Goal: Information Seeking & Learning: Learn about a topic

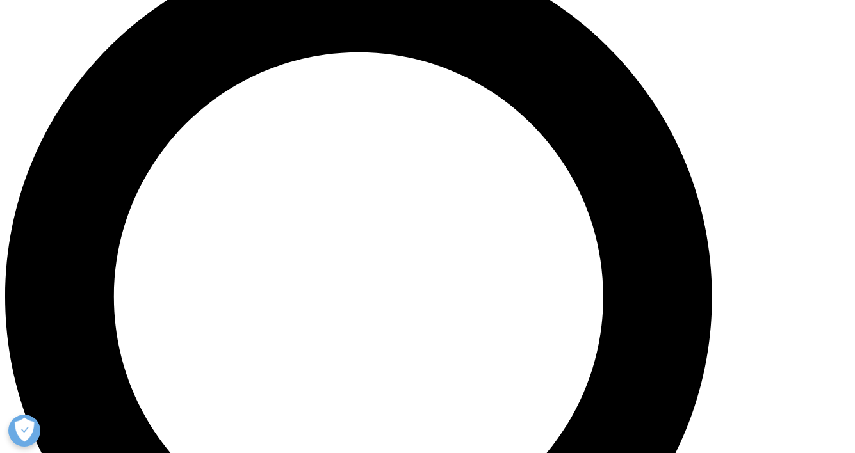
scroll to position [953, 0]
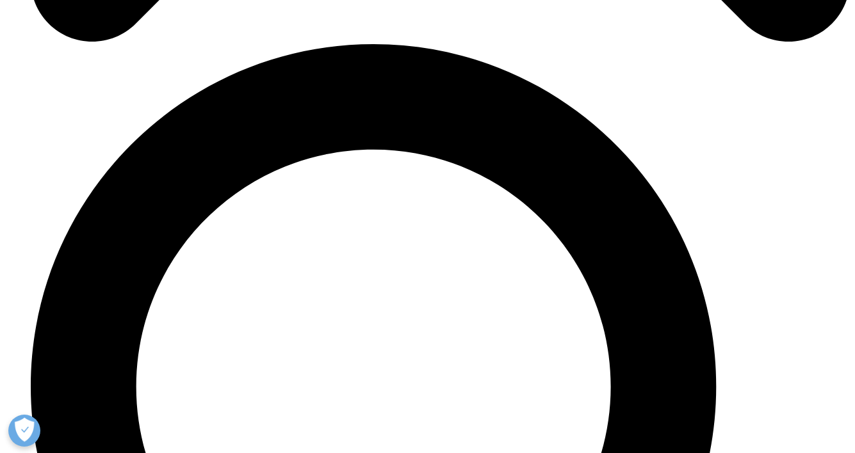
scroll to position [4338, 0]
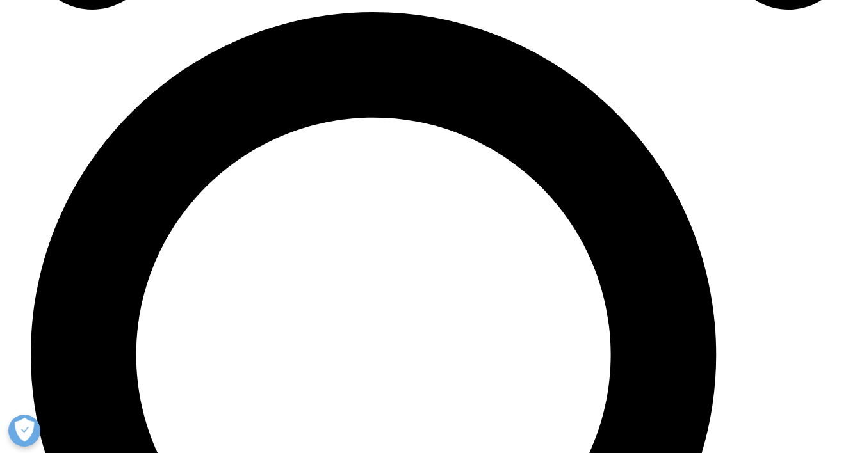
scroll to position [4639, 0]
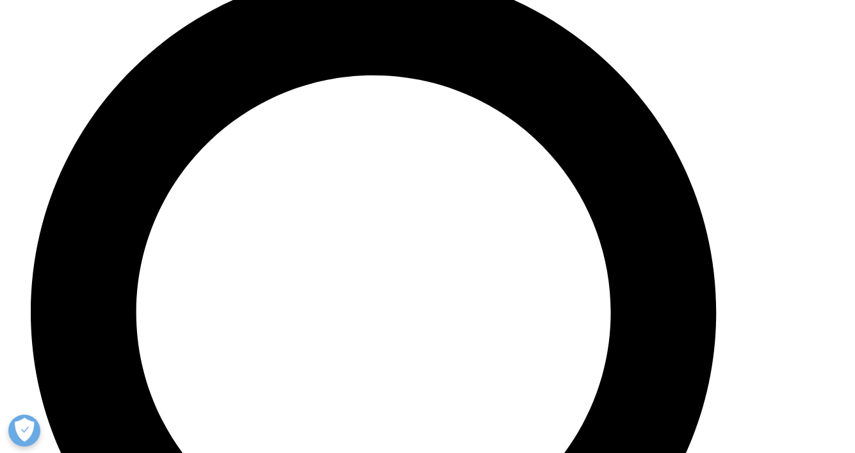
drag, startPoint x: 309, startPoint y: 200, endPoint x: 184, endPoint y: 184, distance: 125.3
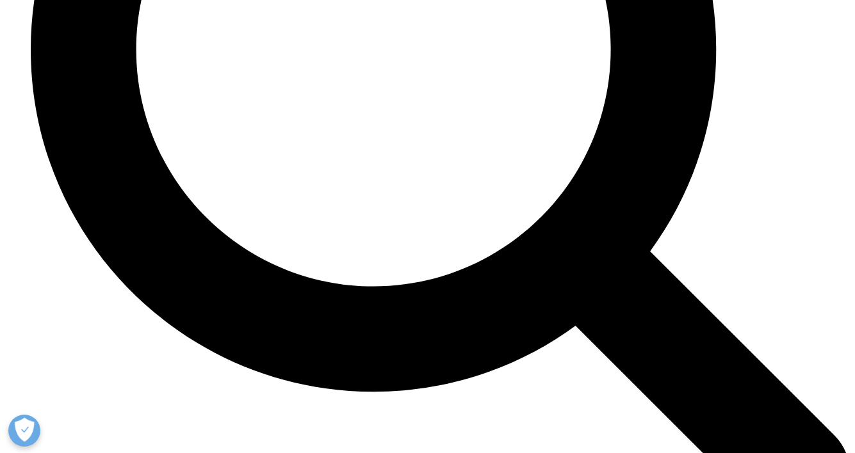
scroll to position [5027, 0]
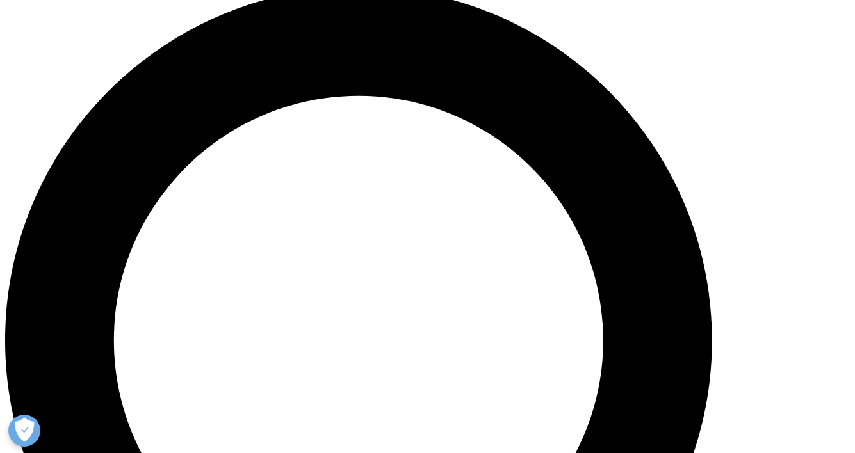
scroll to position [895, 0]
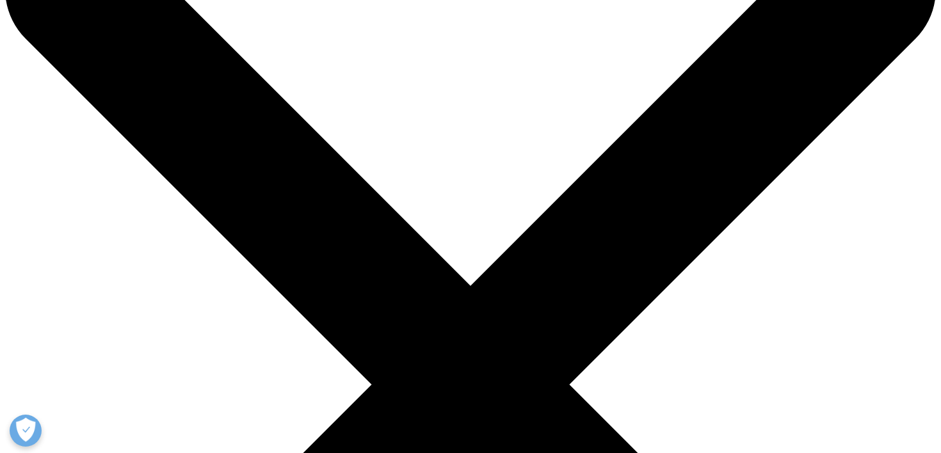
scroll to position [381, 0]
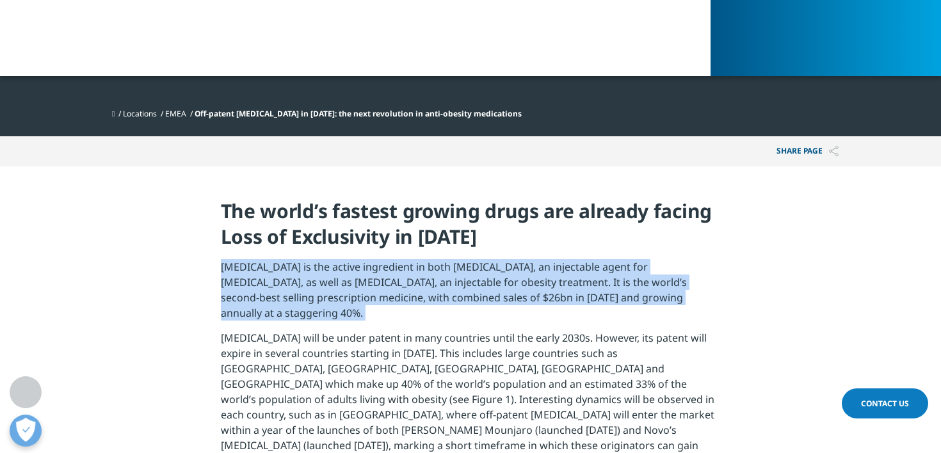
click at [408, 279] on p "[MEDICAL_DATA] is the active ingredient in both [MEDICAL_DATA], an injectable a…" at bounding box center [471, 294] width 500 height 71
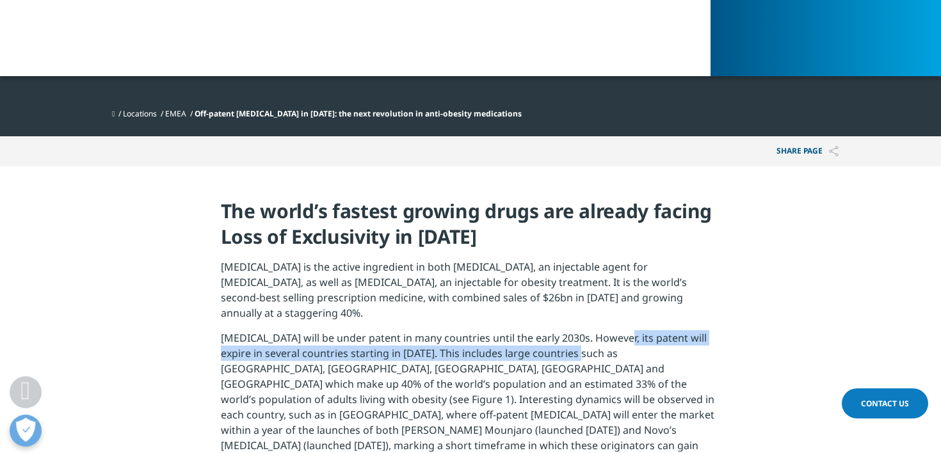
drag, startPoint x: 619, startPoint y: 324, endPoint x: 562, endPoint y: 332, distance: 57.6
click at [562, 332] on p "[MEDICAL_DATA] will be under patent in many countries until the early 2030s. Ho…" at bounding box center [471, 404] width 500 height 148
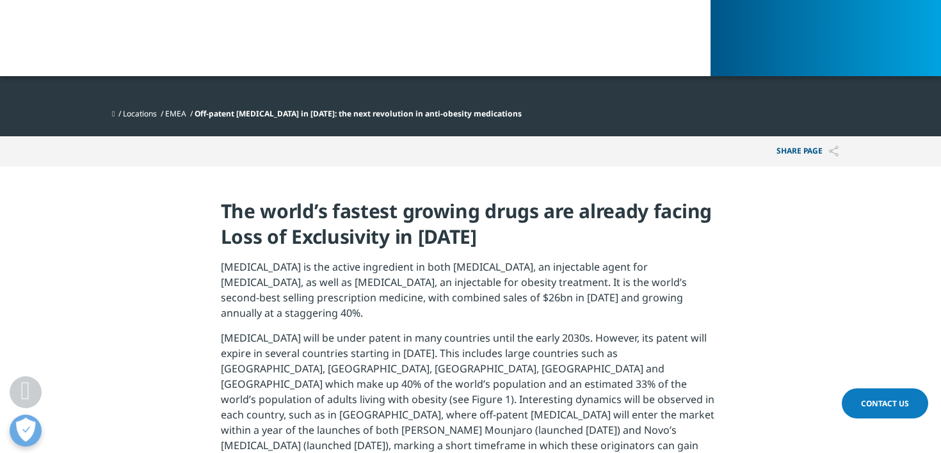
drag, startPoint x: 562, startPoint y: 332, endPoint x: 554, endPoint y: 360, distance: 29.2
click at [554, 360] on p "[MEDICAL_DATA] will be under patent in many countries until the early 2030s. Ho…" at bounding box center [471, 404] width 500 height 148
click at [583, 355] on p "[MEDICAL_DATA] will be under patent in many countries until the early 2030s. Ho…" at bounding box center [471, 404] width 500 height 148
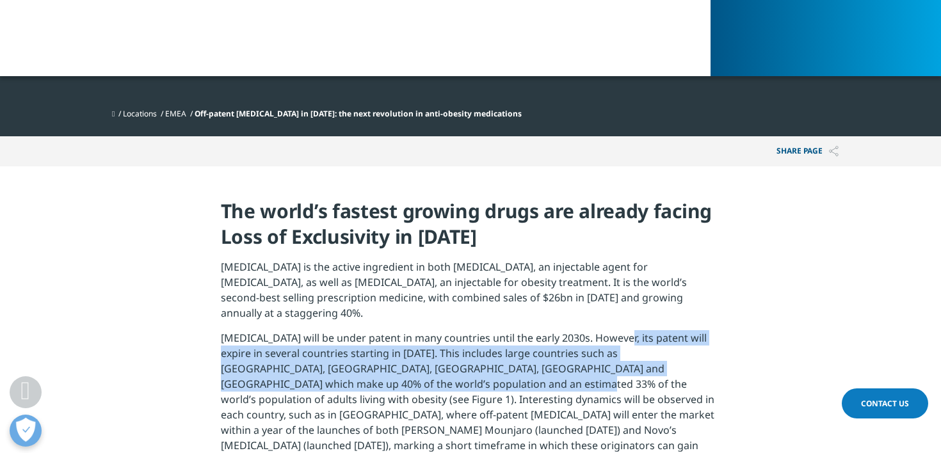
drag, startPoint x: 403, startPoint y: 369, endPoint x: 621, endPoint y: 318, distance: 223.8
click at [621, 330] on p "[MEDICAL_DATA] will be under patent in many countries until the early 2030s. Ho…" at bounding box center [471, 404] width 500 height 148
copy p "its patent will expire in several countries starting in [DATE]. This includes l…"
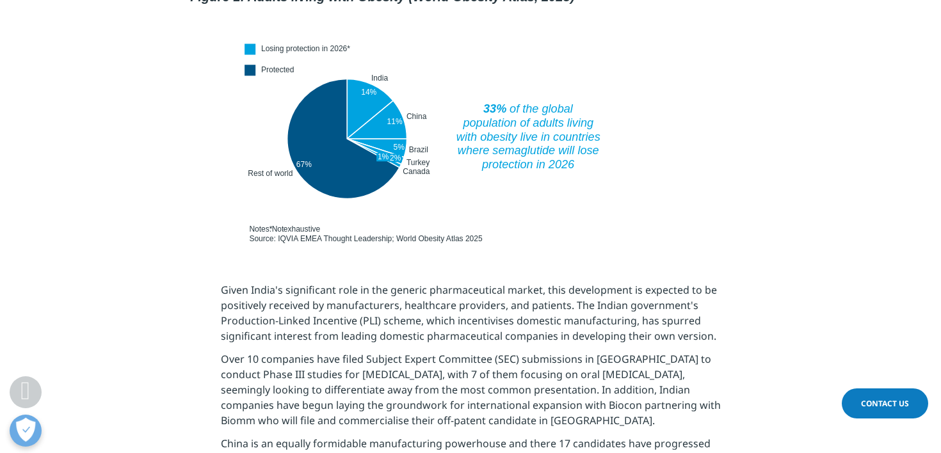
scroll to position [952, 0]
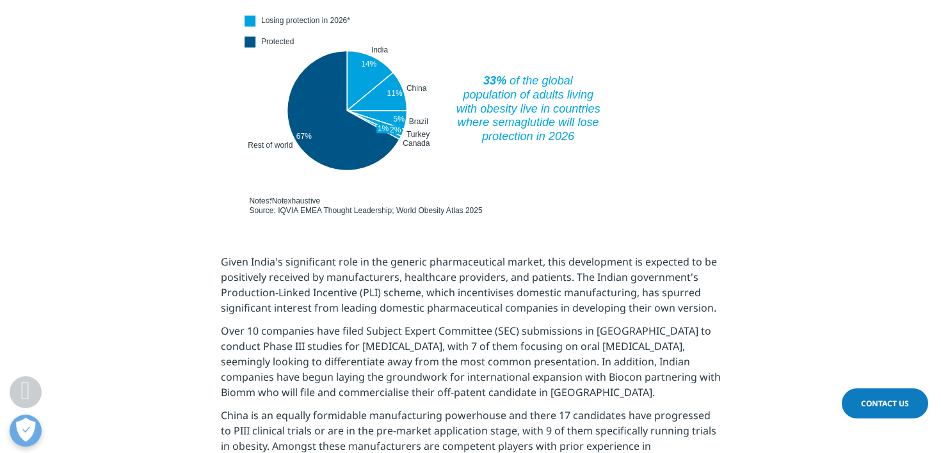
click at [248, 254] on p "Given India's significant role in the generic pharmaceutical market, this devel…" at bounding box center [471, 288] width 500 height 69
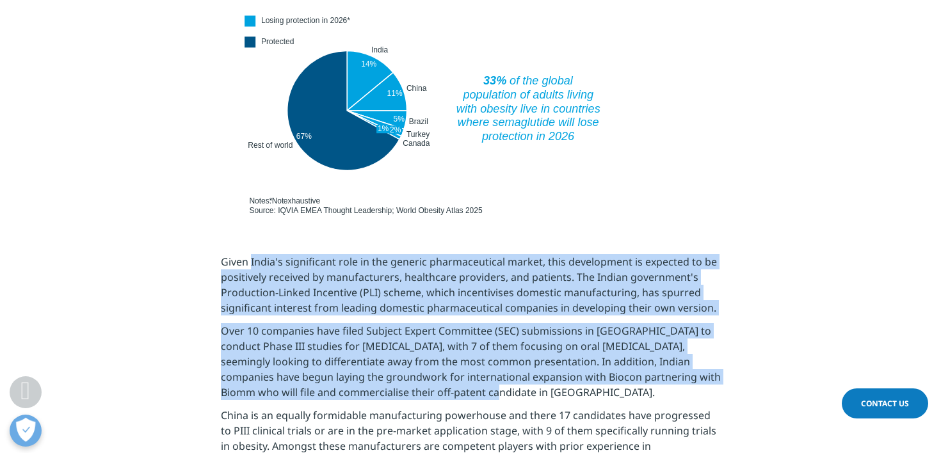
drag, startPoint x: 251, startPoint y: 229, endPoint x: 481, endPoint y: 358, distance: 264.0
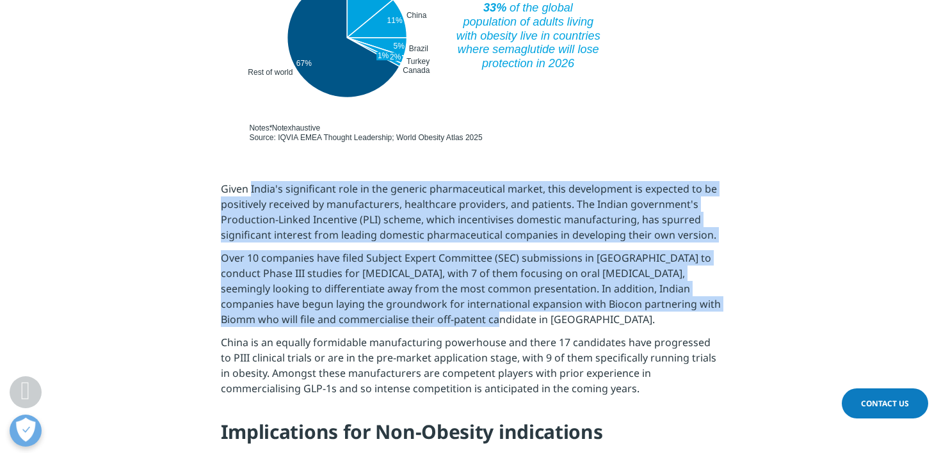
scroll to position [1029, 0]
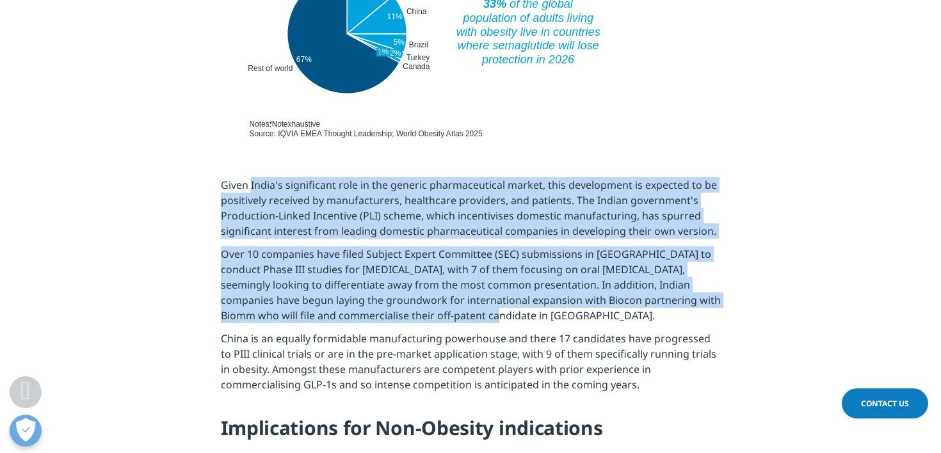
copy div "India's significant role in the generic pharmaceutical market, this development…"
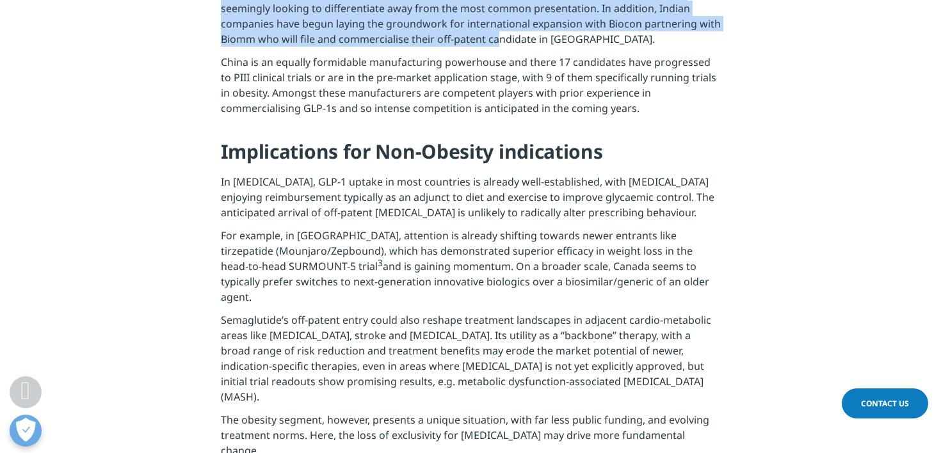
scroll to position [1480, 0]
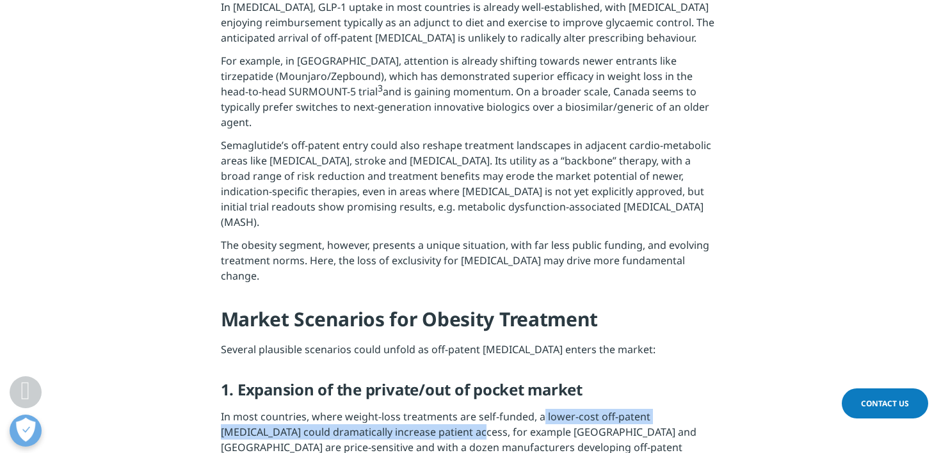
drag, startPoint x: 542, startPoint y: 341, endPoint x: 419, endPoint y: 353, distance: 123.5
copy p "lower-cost off-patent [MEDICAL_DATA] could dramatically increase patient acces"
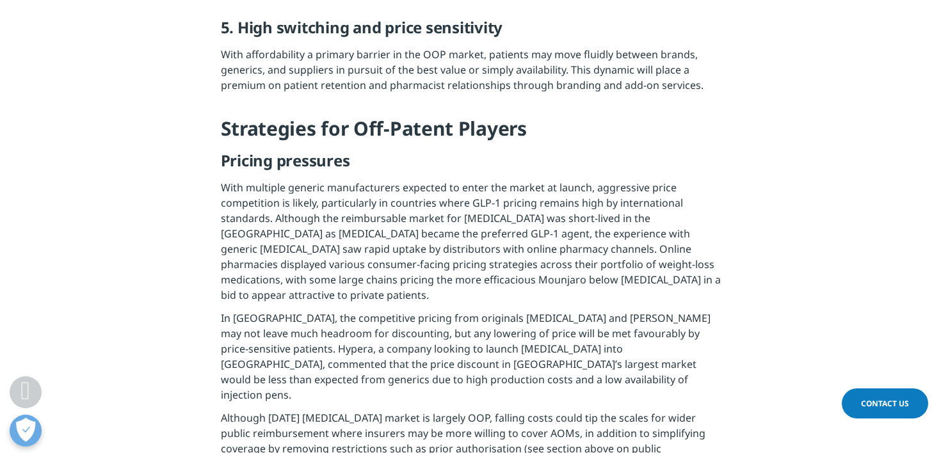
scroll to position [2956, 0]
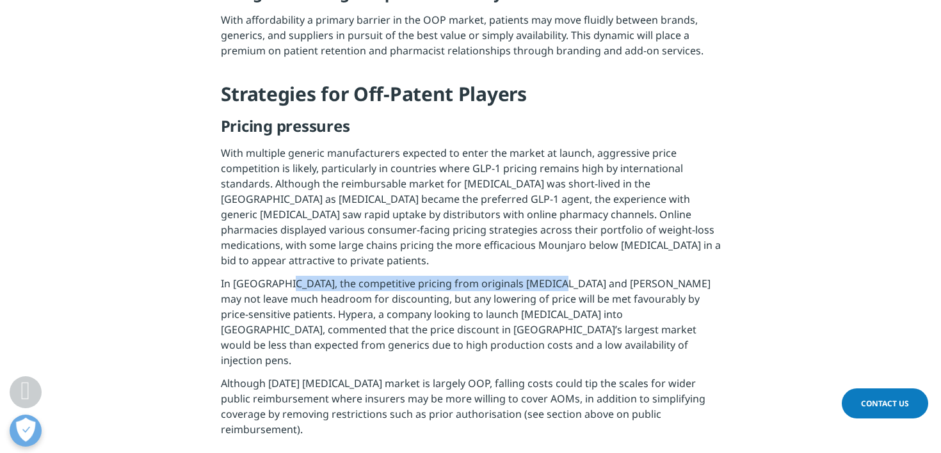
drag, startPoint x: 279, startPoint y: 165, endPoint x: 556, endPoint y: 164, distance: 277.9
click at [556, 276] on p "In [GEOGRAPHIC_DATA], the competitive pricing from originals [MEDICAL_DATA] and…" at bounding box center [471, 326] width 500 height 100
copy p "competitive pricing from originals [MEDICAL_DATA] and [PERSON_NAME]"
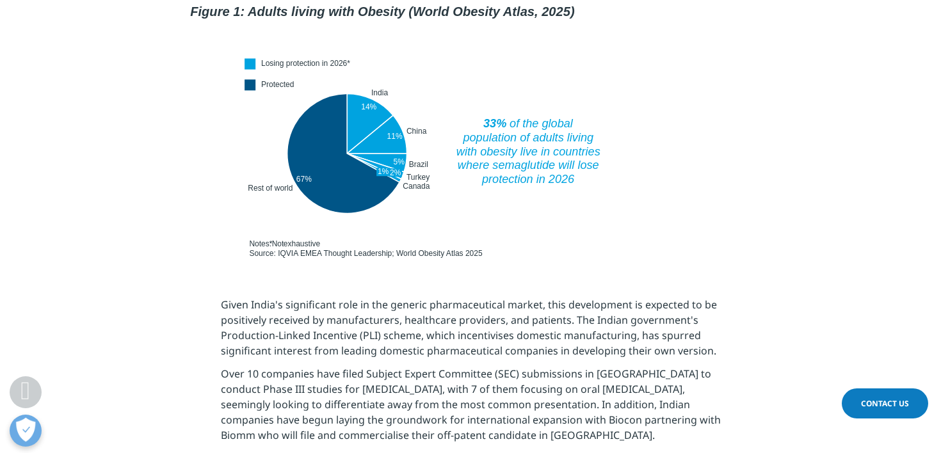
scroll to position [983, 0]
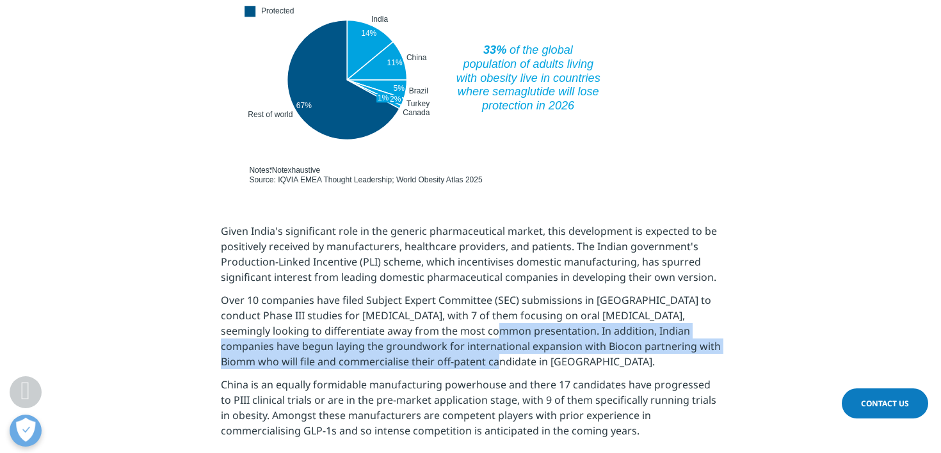
drag, startPoint x: 430, startPoint y: 301, endPoint x: 478, endPoint y: 330, distance: 56.0
click at [478, 330] on p "Over 10 companies have filed Subject Expert Committee (SEC) submissions in [GEO…" at bounding box center [471, 335] width 500 height 85
drag, startPoint x: 431, startPoint y: 300, endPoint x: 470, endPoint y: 333, distance: 50.9
click at [470, 333] on p "Over 10 companies have filed Subject Expert Committee (SEC) submissions in [GEO…" at bounding box center [471, 335] width 500 height 85
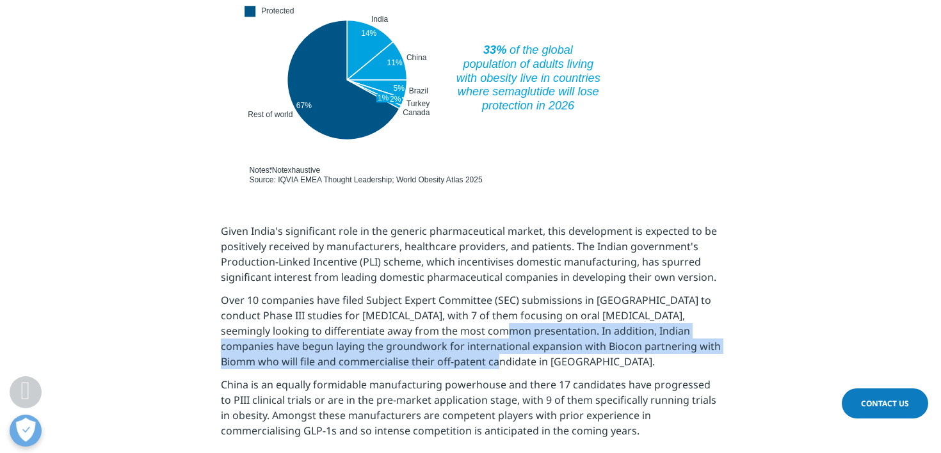
copy p "In addition, Indian companies have begun laying the groundwork for internationa…"
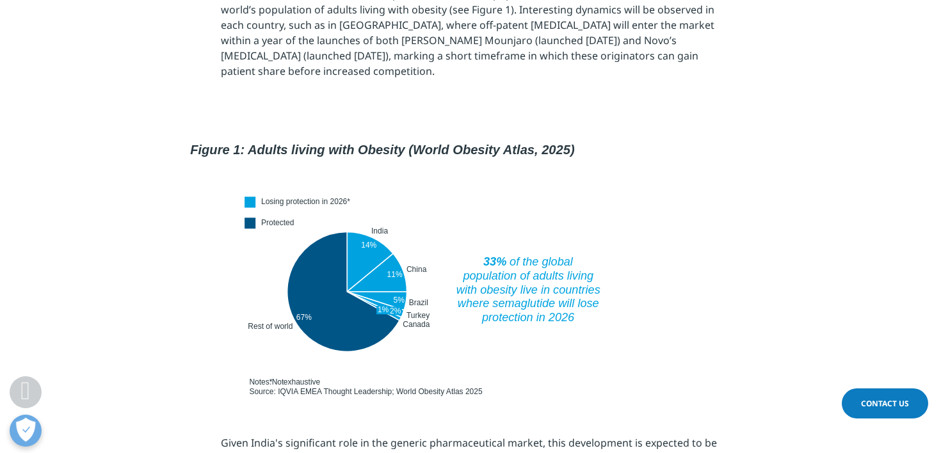
scroll to position [787, 0]
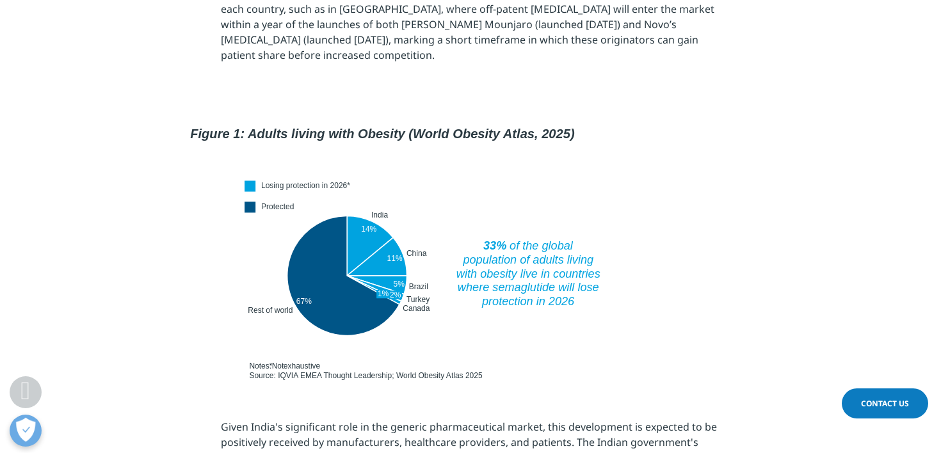
click at [247, 104] on img at bounding box center [470, 244] width 576 height 280
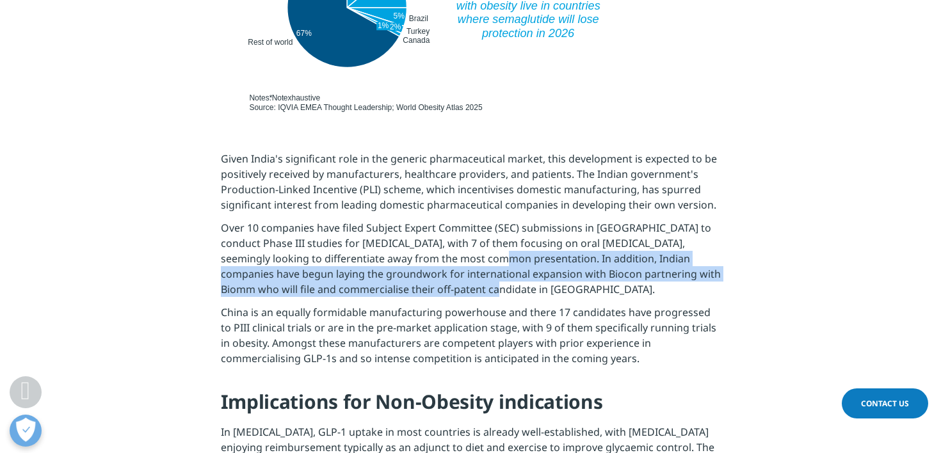
scroll to position [982, 0]
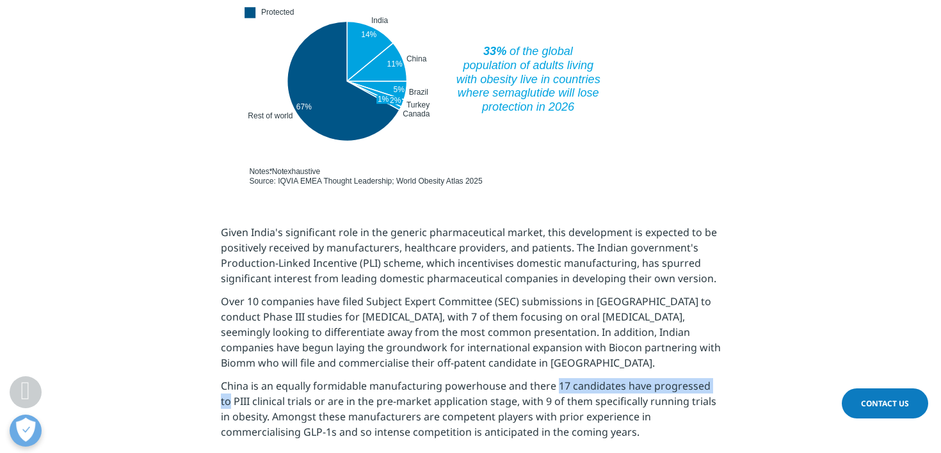
drag, startPoint x: 554, startPoint y: 355, endPoint x: 731, endPoint y: 353, distance: 176.1
copy p "17 candidates have progressed to"
